Goal: Information Seeking & Learning: Check status

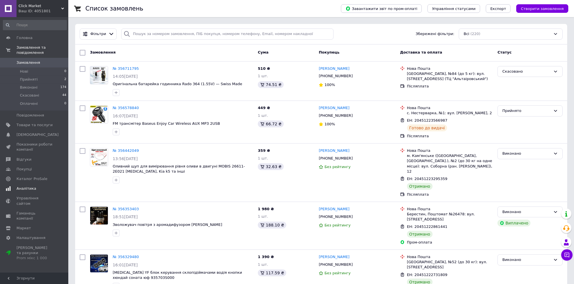
click at [29, 186] on span "Аналітика" at bounding box center [27, 188] width 20 height 5
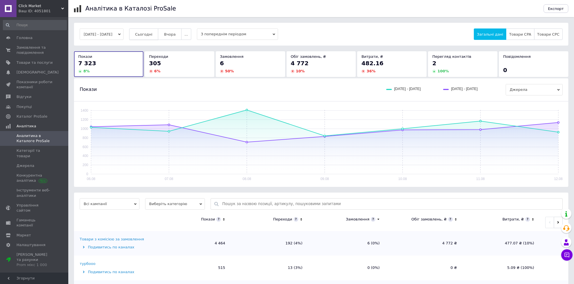
click at [151, 33] on span "Сьогодні" at bounding box center [143, 34] width 17 height 4
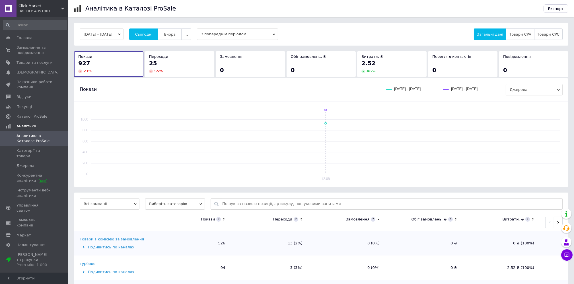
click at [175, 35] on span "Вчора" at bounding box center [170, 34] width 12 height 4
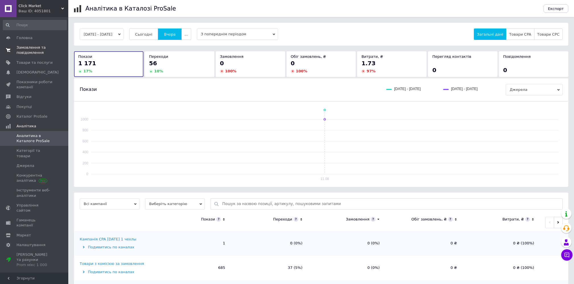
click at [28, 49] on span "Замовлення та повідомлення" at bounding box center [35, 50] width 36 height 10
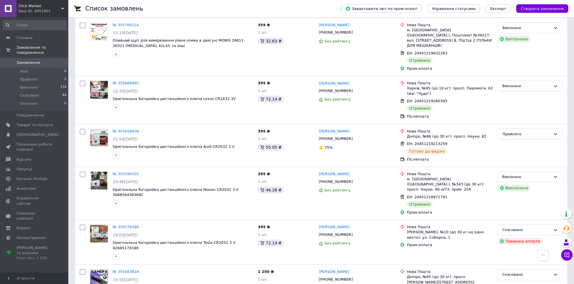
scroll to position [455, 0]
